Goal: Navigation & Orientation: Locate item on page

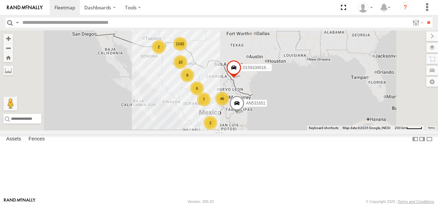
drag, startPoint x: 267, startPoint y: 111, endPoint x: 244, endPoint y: 120, distance: 25.0
click at [243, 129] on div "1192 46 8 10 4 8 2 2 6 7 2 AN531651 015910001811580" at bounding box center [219, 80] width 438 height 100
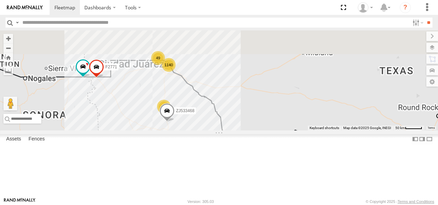
click at [175, 122] on span at bounding box center [167, 112] width 15 height 19
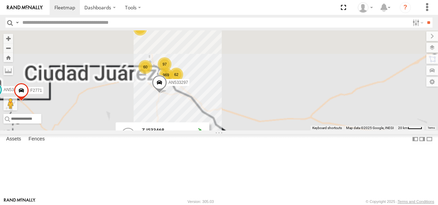
click at [320, 130] on div "AN531651 015910001811580 AN539297 ZJ533468 AN538690 F2771 ZJ533468 CAJAS MEX-45…" at bounding box center [219, 80] width 438 height 100
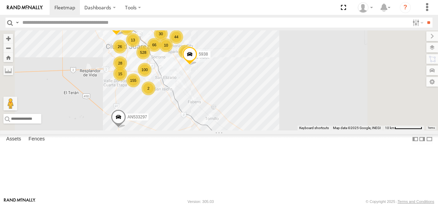
drag, startPoint x: 251, startPoint y: 101, endPoint x: 248, endPoint y: 133, distance: 32.5
click at [247, 130] on div "AN531651 015910001811580 AN539297 ZJ533468 AN538690 F2771 AN531631 AN533297 528…" at bounding box center [219, 80] width 438 height 100
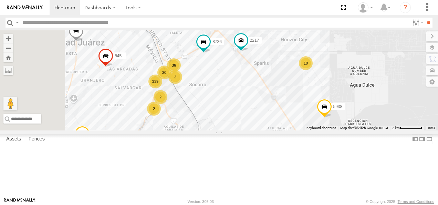
drag, startPoint x: 228, startPoint y: 92, endPoint x: 305, endPoint y: 163, distance: 103.6
click at [305, 130] on div "AN531651 015910001811580 AN539297 ZJ533468 AN538690 F2771 AN531631 AN533297 AN5…" at bounding box center [219, 80] width 438 height 100
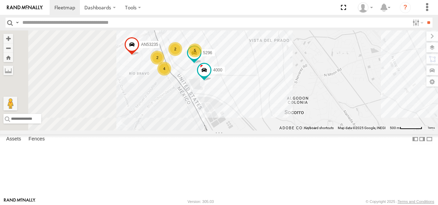
drag, startPoint x: 216, startPoint y: 99, endPoint x: 297, endPoint y: 157, distance: 99.2
click at [297, 130] on div "AN531651 015910001811580 AN539297 ZJ533468 AN538690 F2771 AN531631 AN533297 AN5…" at bounding box center [219, 80] width 438 height 100
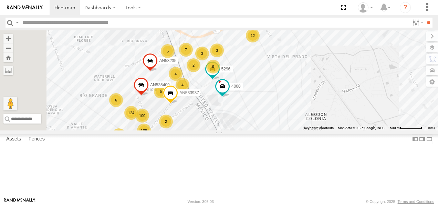
drag, startPoint x: 283, startPoint y: 145, endPoint x: 286, endPoint y: 153, distance: 8.1
click at [286, 130] on div "AN531651 015910001811580 AN539297 ZJ533468 AN538690 F2771 AN531631 AN533297 AN5…" at bounding box center [219, 80] width 438 height 100
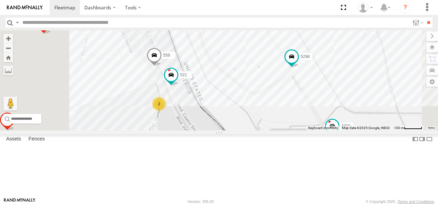
drag, startPoint x: 271, startPoint y: 85, endPoint x: 306, endPoint y: 165, distance: 87.7
click at [306, 130] on div "AN531651 015910001811580 AN539297 ZJ533468 AN538690 F2771 AN531631 AN533297 AN5…" at bounding box center [219, 80] width 438 height 100
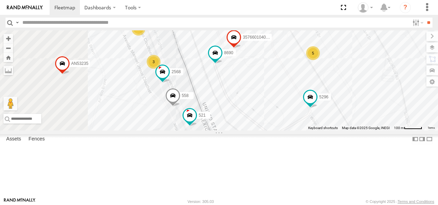
drag, startPoint x: 278, startPoint y: 100, endPoint x: 298, endPoint y: 143, distance: 47.0
click at [298, 130] on div "AN531651 015910001811580 AN539297 ZJ533468 AN538690 F2771 AN531631 AN533297 AN5…" at bounding box center [219, 80] width 438 height 100
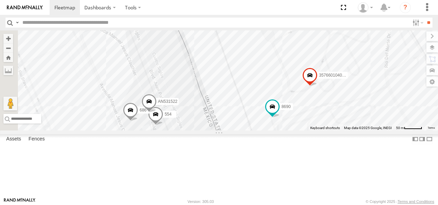
drag, startPoint x: 267, startPoint y: 83, endPoint x: 306, endPoint y: 151, distance: 78.5
click at [306, 130] on div "AN531651 015910001811580 AN539297 ZJ533468 AN538690 F2771 AN531631 AN533297 AN5…" at bounding box center [219, 80] width 438 height 100
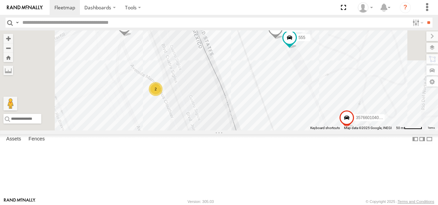
drag, startPoint x: 280, startPoint y: 110, endPoint x: 335, endPoint y: 180, distance: 89.3
click at [335, 130] on div "AN531651 015910001811580 AN539297 ZJ533468 AN538690 F2771 AN531631 AN533297 AN5…" at bounding box center [219, 80] width 438 height 100
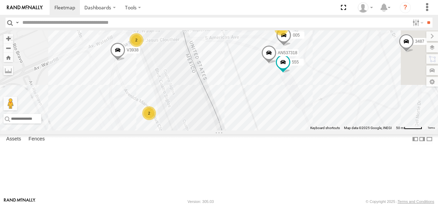
drag, startPoint x: 326, startPoint y: 156, endPoint x: 287, endPoint y: 131, distance: 46.8
click at [287, 130] on div "AN531651 015910001811580 AN539297 ZJ533468 AN538690 F2771 AN531631 AN533297 AN5…" at bounding box center [219, 80] width 438 height 100
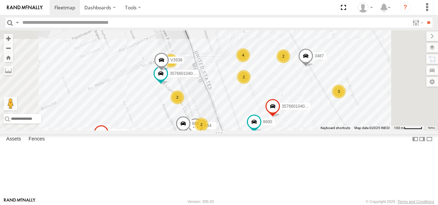
drag, startPoint x: 316, startPoint y: 140, endPoint x: 291, endPoint y: 112, distance: 37.4
click at [293, 113] on div "AN531651 015910001811580 AN539297 ZJ533468 AN538690 F2771 AN531631 AN533297 AN5…" at bounding box center [219, 80] width 438 height 100
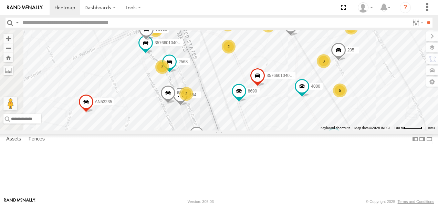
drag, startPoint x: 369, startPoint y: 156, endPoint x: 387, endPoint y: 128, distance: 33.6
click at [387, 129] on div "AN531651 015910001811580 AN539297 ZJ533468 AN538690 F2771 AN531631 AN533297 AN5…" at bounding box center [219, 80] width 438 height 100
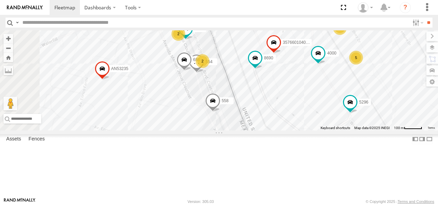
drag, startPoint x: 356, startPoint y: 136, endPoint x: 369, endPoint y: 114, distance: 25.9
click at [372, 111] on div "AN531651 015910001811580 AN539297 ZJ533468 AN538690 F2771 AN531631 AN533297 AN5…" at bounding box center [219, 80] width 438 height 100
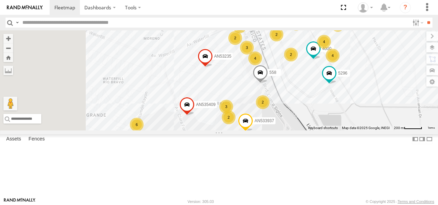
drag, startPoint x: 343, startPoint y: 143, endPoint x: 356, endPoint y: 113, distance: 32.8
click at [357, 116] on div "AN531651 015910001811580 AN539297 ZJ533468 AN538690 F2771 AN531631 AN533297 AN5…" at bounding box center [219, 80] width 438 height 100
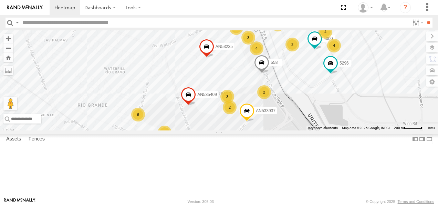
drag, startPoint x: 342, startPoint y: 156, endPoint x: 352, endPoint y: 131, distance: 27.2
click at [352, 130] on div "AN531651 015910001811580 AN539297 ZJ533468 AN538690 F2771 AN531631 AN533297 AN5…" at bounding box center [219, 80] width 438 height 100
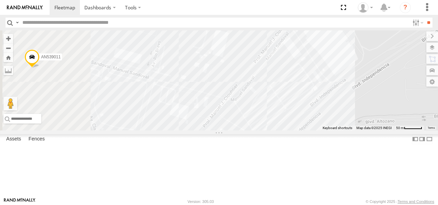
drag, startPoint x: 344, startPoint y: 146, endPoint x: 389, endPoint y: 84, distance: 77.0
click at [389, 85] on div "AN531651 015910001811580 AN539297 ZJ533468 AN538690 F2771 AN531631 AN533297 AN5…" at bounding box center [219, 80] width 438 height 100
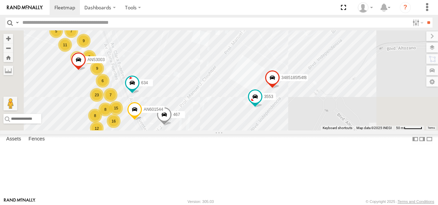
drag, startPoint x: 342, startPoint y: 131, endPoint x: 322, endPoint y: 123, distance: 22.1
click at [322, 123] on div "AN531651 015910001811580 AN539297 ZJ533468 AN538690 F2771 AN531631 AN533297 AN5…" at bounding box center [219, 80] width 438 height 100
